Goal: Information Seeking & Learning: Check status

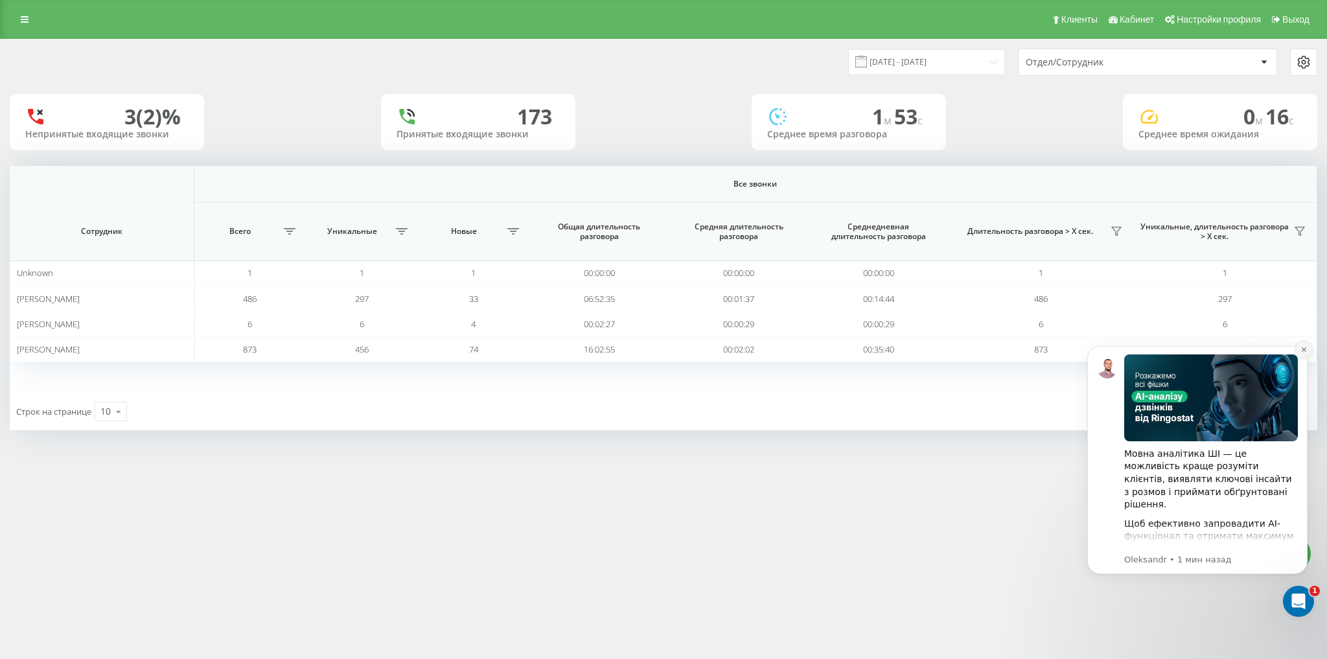
click at [1304, 348] on icon "Dismiss notification" at bounding box center [1304, 349] width 7 height 7
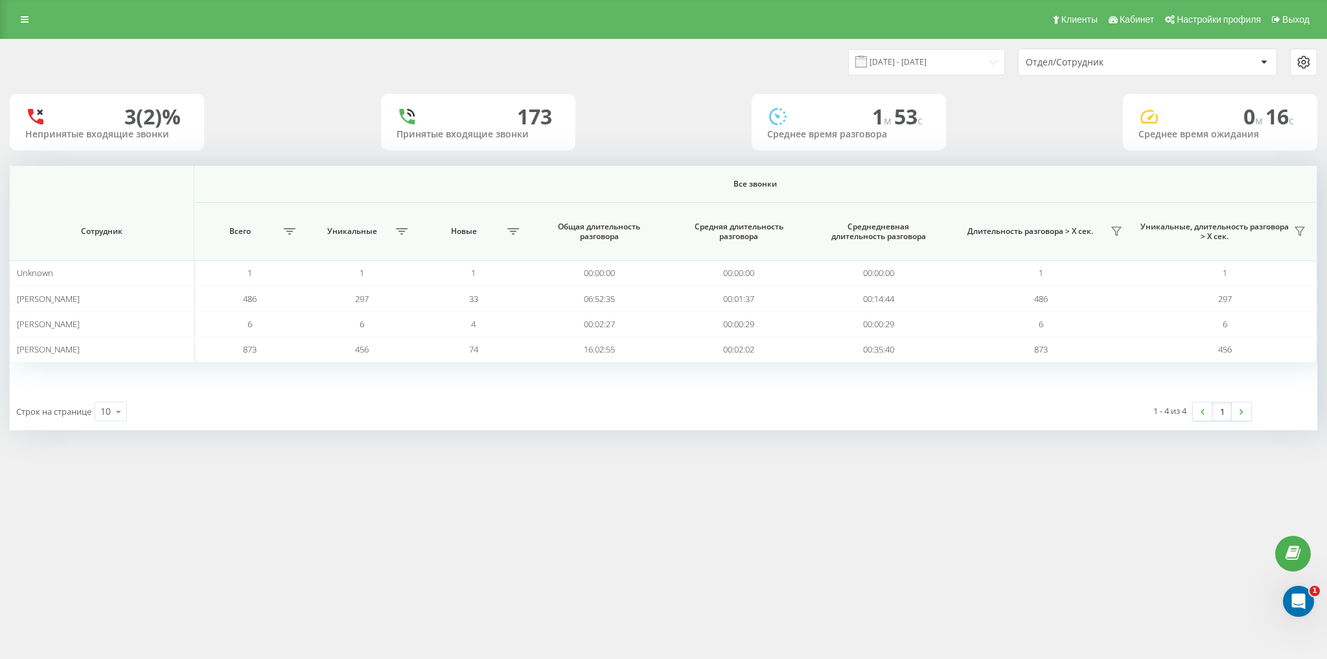
click at [1305, 62] on icon at bounding box center [1303, 61] width 3 height 3
click at [1030, 536] on div "Клиенты Кабинет Настройки профиля Выход [DATE] - [DATE] Отдел/Сотрудник 3 (2)% …" at bounding box center [663, 329] width 1327 height 659
click at [931, 63] on input "[DATE] - [DATE]" at bounding box center [926, 61] width 157 height 25
click at [1050, 100] on div "3 (2)% Непринятые входящие звонки 173 Принятые входящие звонки 1 м 53 c Среднее…" at bounding box center [664, 122] width 1308 height 56
click at [1305, 66] on icon at bounding box center [1304, 62] width 16 height 16
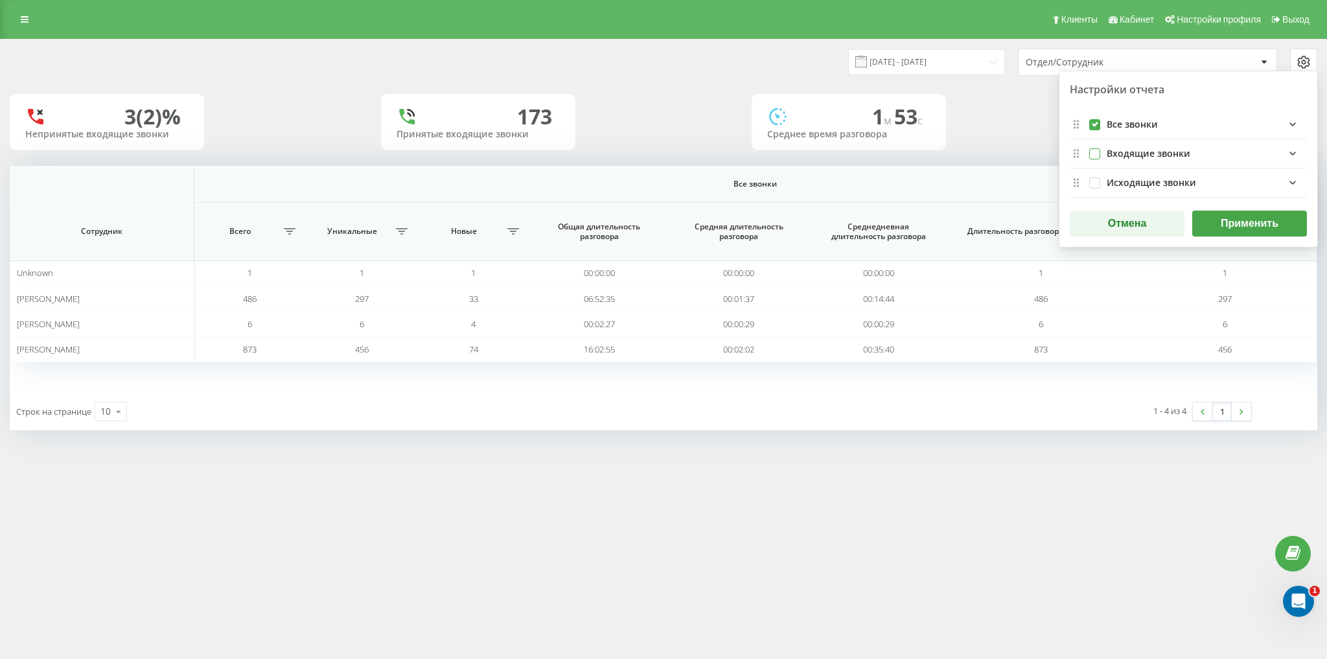
click at [1096, 148] on label "incomingFields quote list" at bounding box center [1094, 148] width 11 height 0
checkbox input "true"
click at [1091, 178] on label "outgoingFields quote list" at bounding box center [1094, 178] width 11 height 0
checkbox input "true"
click at [1244, 224] on button "Применить" at bounding box center [1249, 224] width 115 height 26
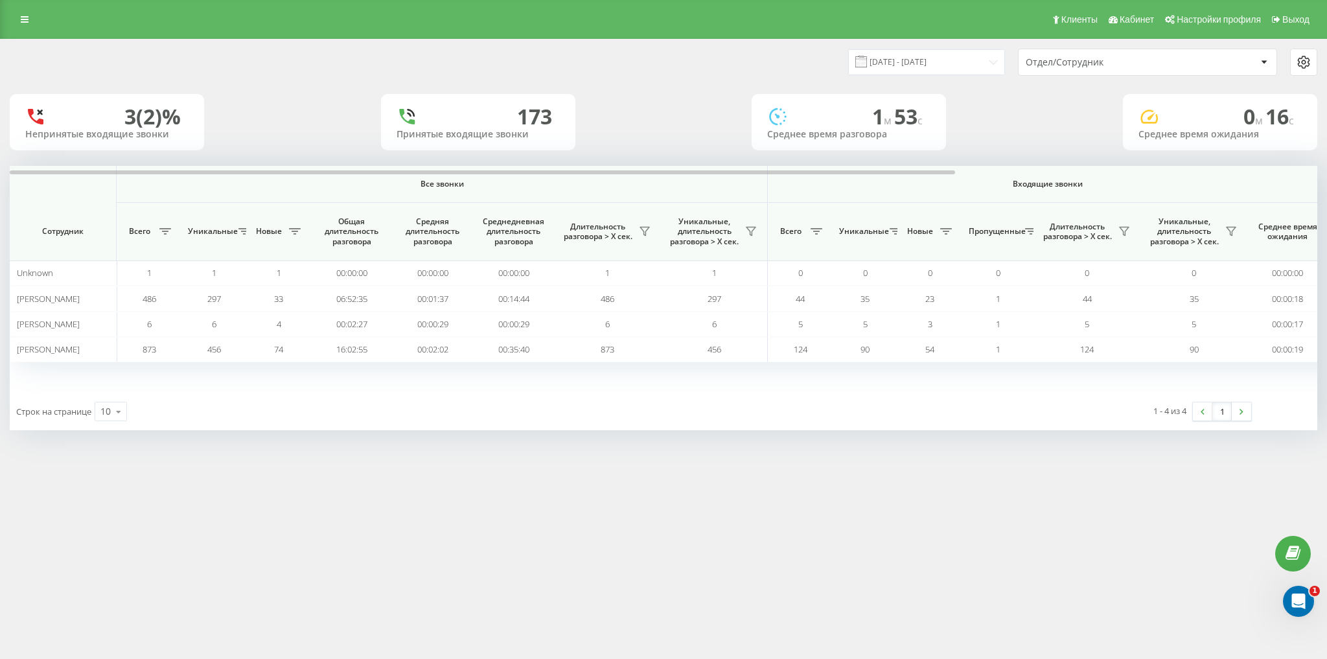
drag, startPoint x: 1229, startPoint y: 115, endPoint x: 1127, endPoint y: 122, distance: 102.7
click at [1153, 119] on div "0 м 16 c" at bounding box center [1220, 116] width 163 height 25
drag, startPoint x: 924, startPoint y: 171, endPoint x: 836, endPoint y: 215, distance: 98.5
click at [836, 215] on div "Все звонки Входящие звонки Исходящие звонки Сотрудник Всего Уникальные Новые Об…" at bounding box center [664, 279] width 1308 height 227
click at [1312, 61] on div at bounding box center [1304, 62] width 26 height 16
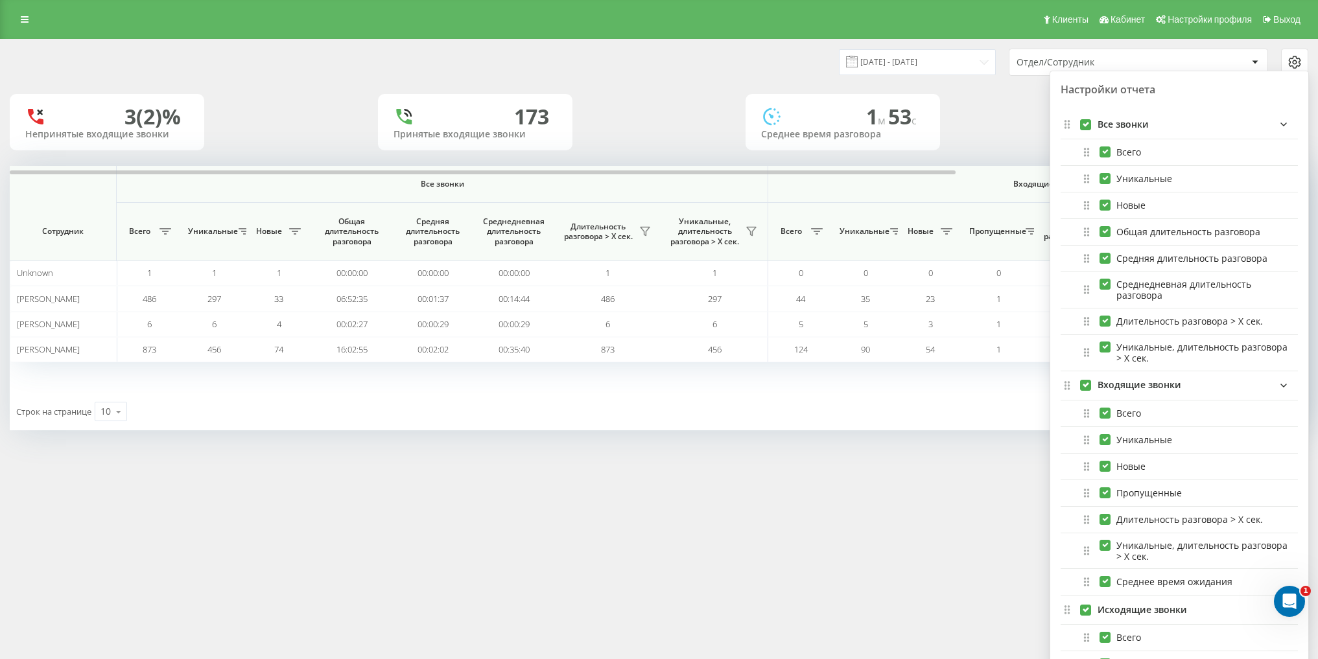
drag, startPoint x: 1085, startPoint y: 384, endPoint x: 1088, endPoint y: 535, distance: 151.0
click at [1086, 380] on label "incomingFields quote list" at bounding box center [1085, 380] width 11 height 0
checkbox input "false"
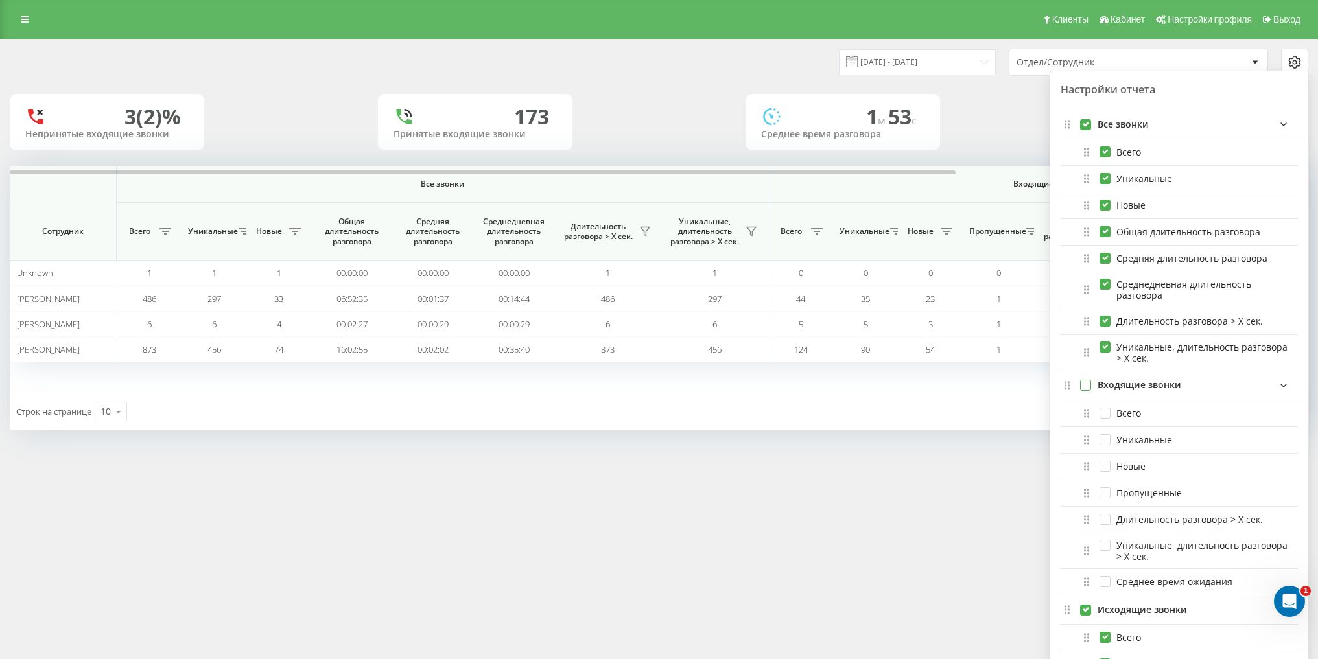
checkbox input "false"
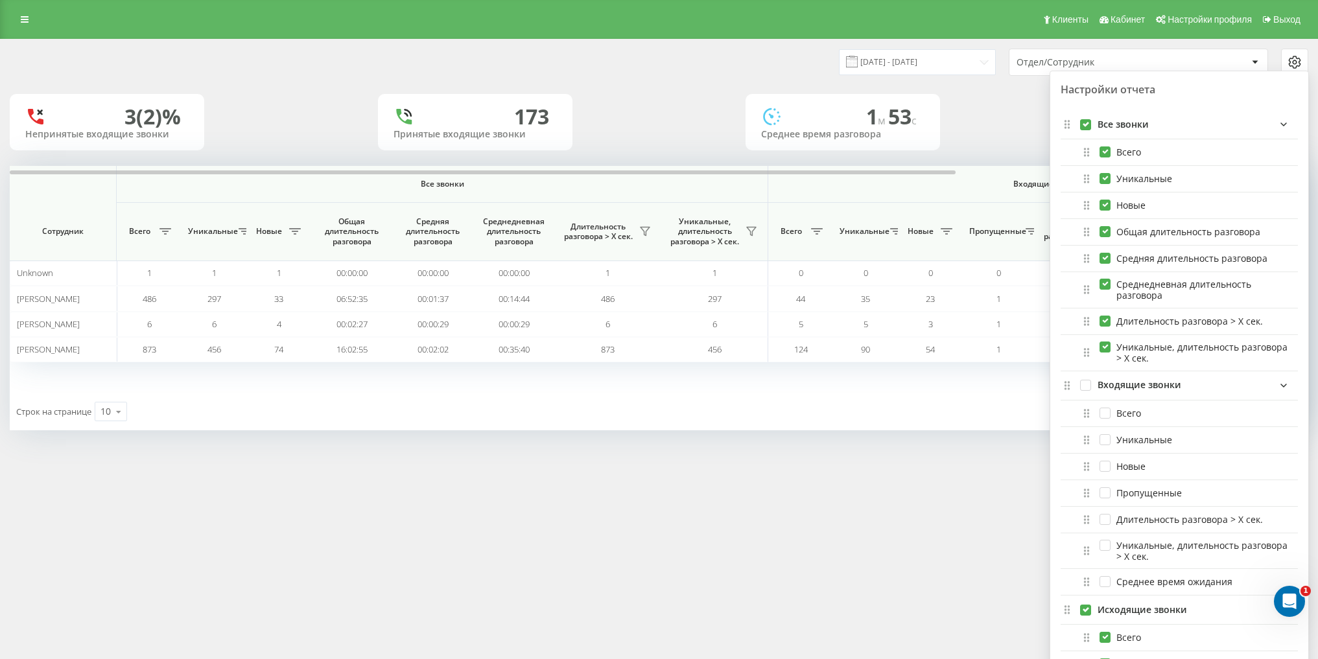
drag, startPoint x: 1086, startPoint y: 609, endPoint x: 1058, endPoint y: 581, distance: 39.4
click at [1085, 605] on label "outgoingFields quote list" at bounding box center [1085, 605] width 11 height 0
checkbox input "false"
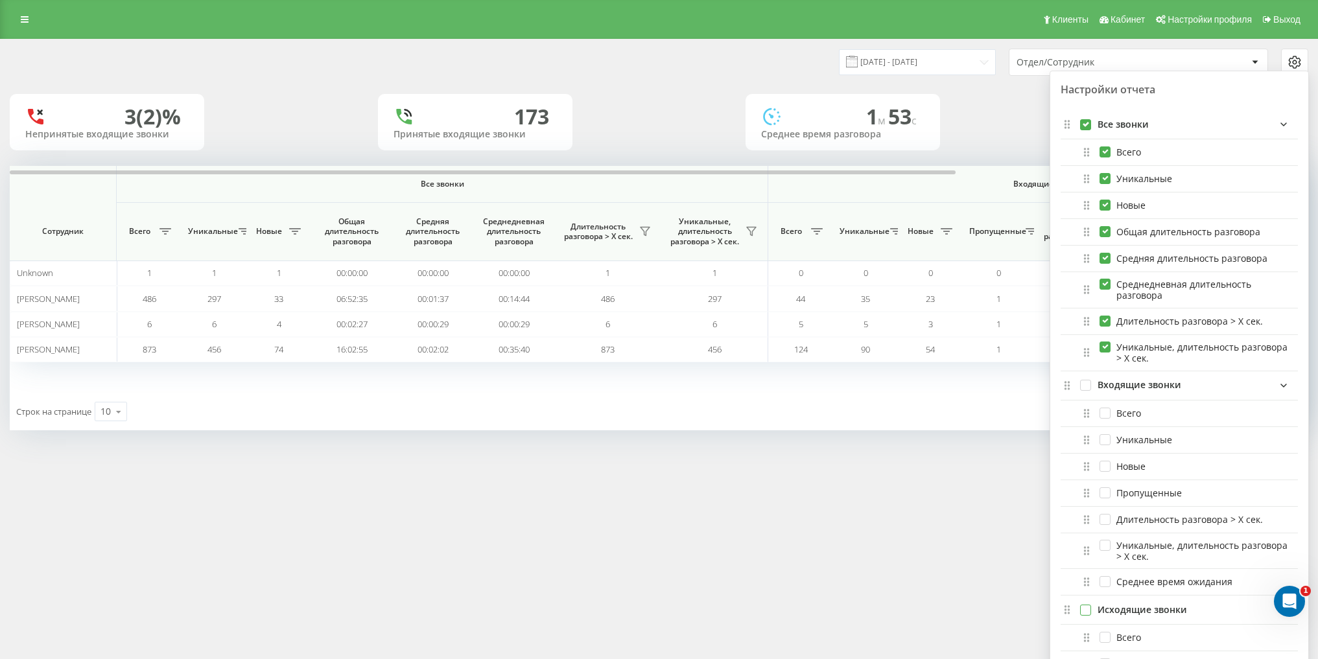
checkbox input "false"
click at [940, 515] on div "Клиенты Кабинет Настройки профиля Выход [DATE] - [DATE] Отдел/Сотрудник Настрой…" at bounding box center [659, 329] width 1318 height 659
